Goal: Manage account settings

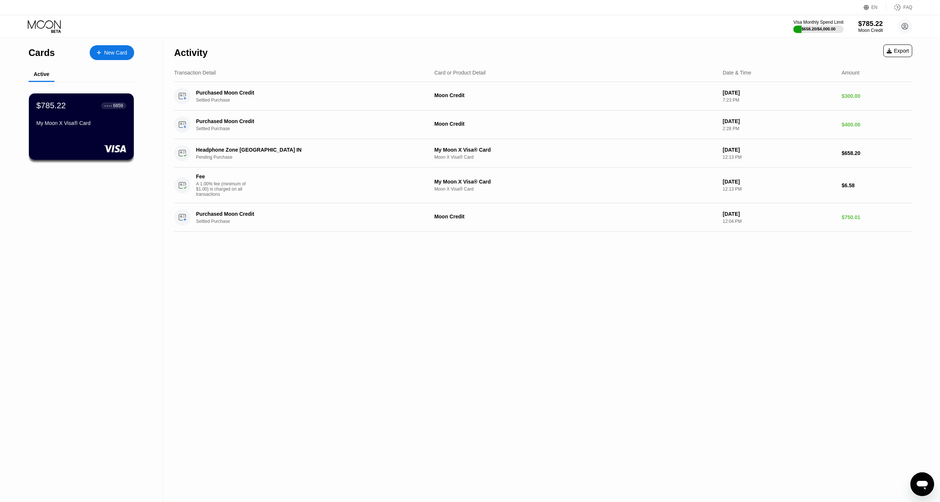
click at [861, 30] on div "Moon Credit" at bounding box center [870, 30] width 25 height 5
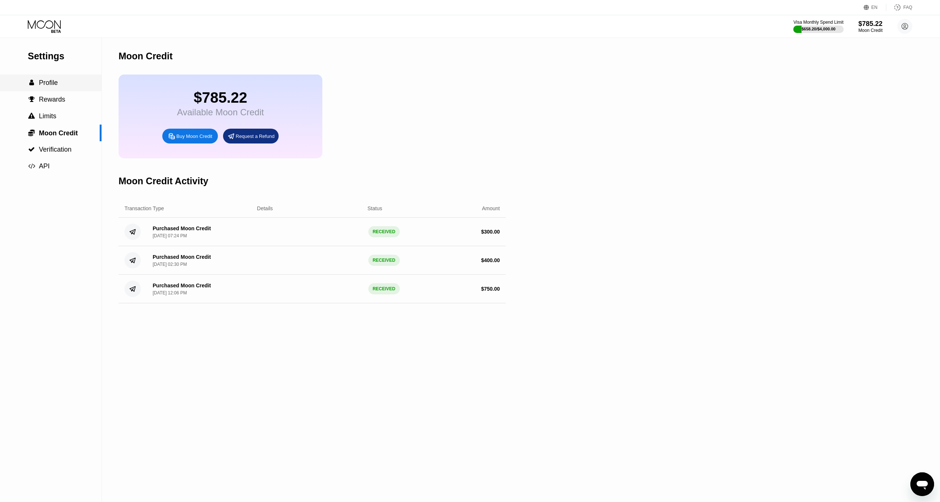
click at [52, 82] on span "Profile" at bounding box center [48, 82] width 19 height 7
